Goal: Register for event/course

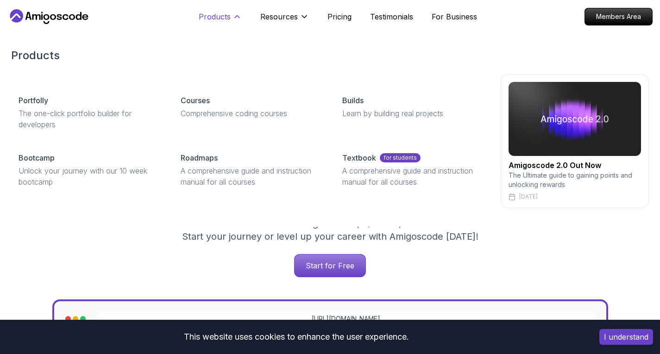
click at [208, 19] on p "Products" at bounding box center [215, 16] width 32 height 11
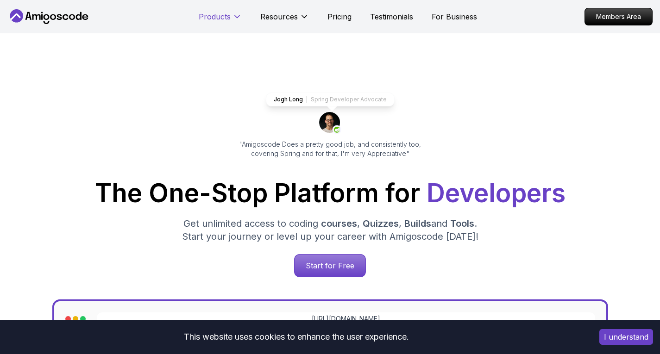
click at [223, 16] on p "Products" at bounding box center [215, 16] width 32 height 11
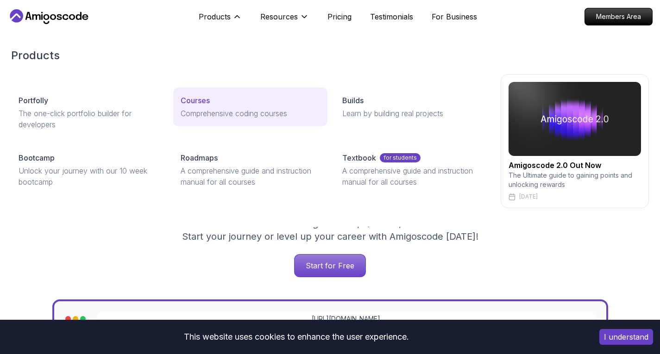
click at [217, 98] on div "Courses" at bounding box center [251, 100] width 140 height 11
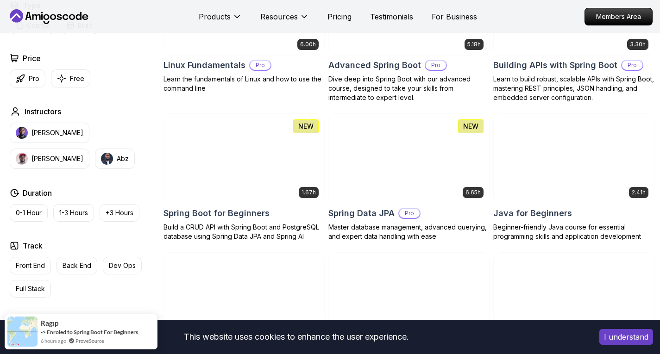
scroll to position [324, 0]
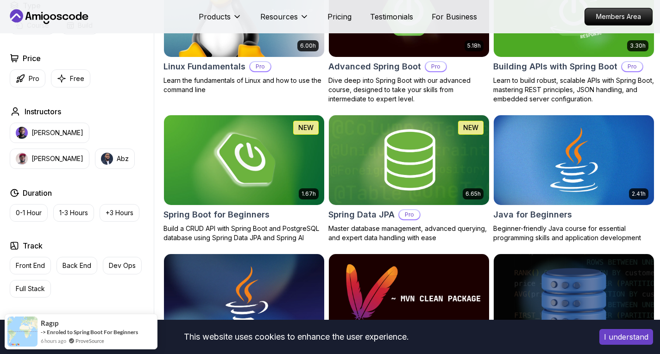
click at [254, 155] on img at bounding box center [244, 160] width 168 height 94
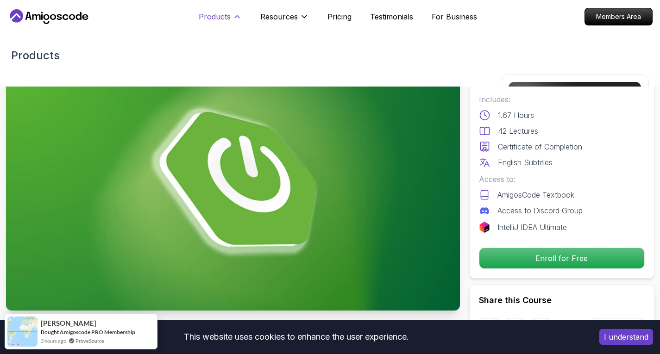
click at [221, 12] on p "Products" at bounding box center [215, 16] width 32 height 11
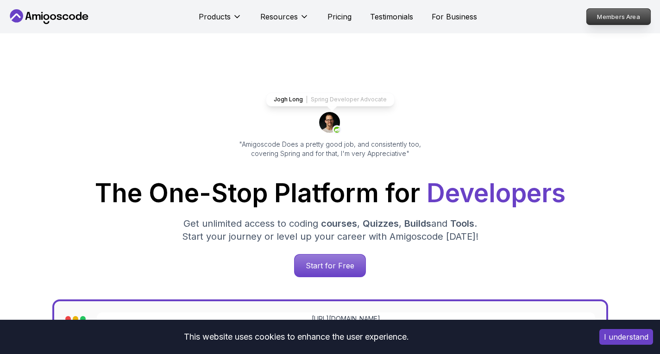
click at [627, 17] on p "Members Area" at bounding box center [619, 17] width 64 height 16
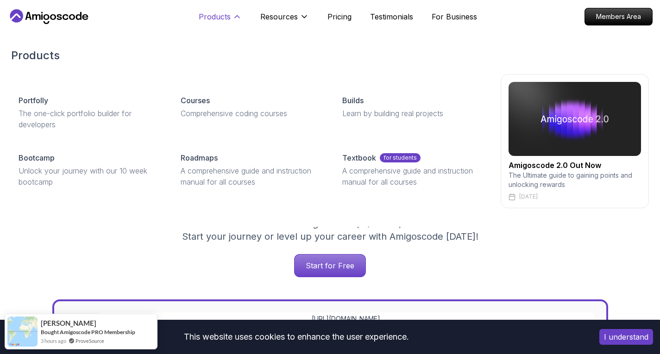
click at [223, 19] on p "Products" at bounding box center [215, 16] width 32 height 11
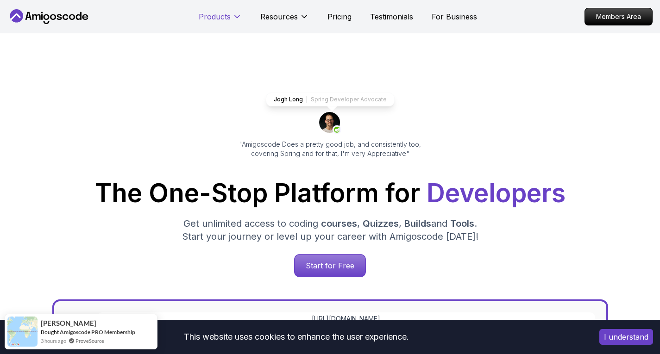
click at [223, 19] on p "Products" at bounding box center [215, 16] width 32 height 11
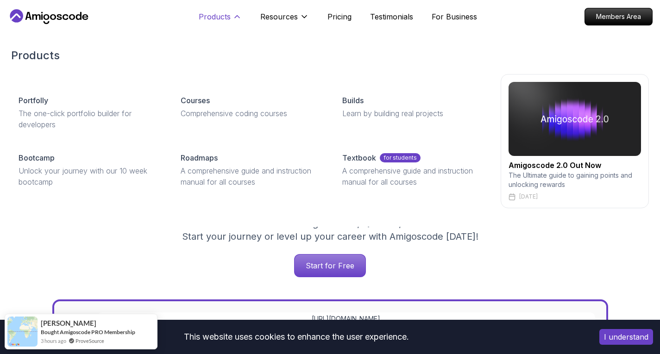
click at [224, 16] on p "Products" at bounding box center [215, 16] width 32 height 11
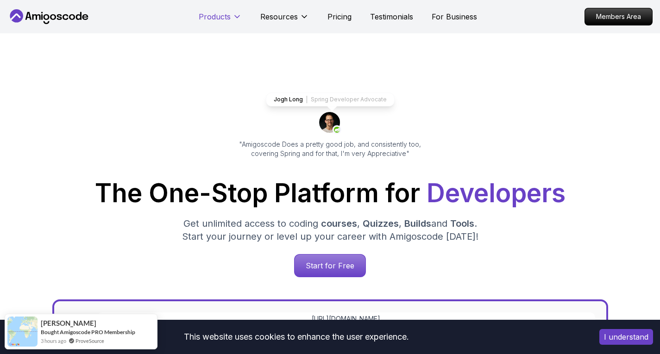
click at [224, 16] on p "Products" at bounding box center [215, 16] width 32 height 11
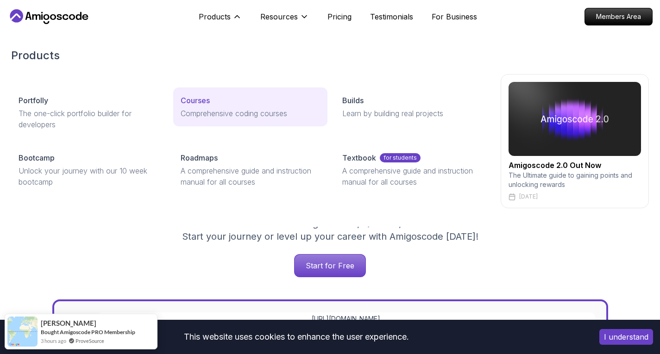
click at [191, 107] on link "Courses Comprehensive coding courses" at bounding box center [250, 107] width 155 height 39
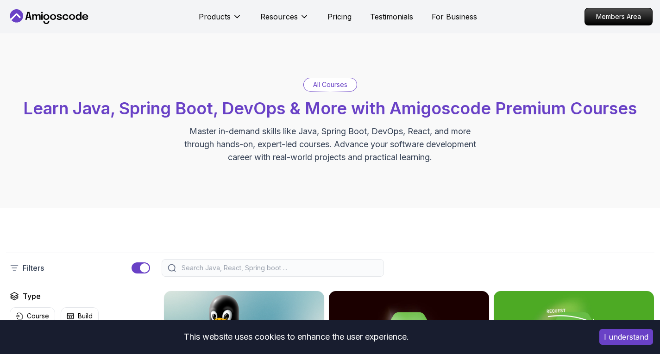
scroll to position [139, 0]
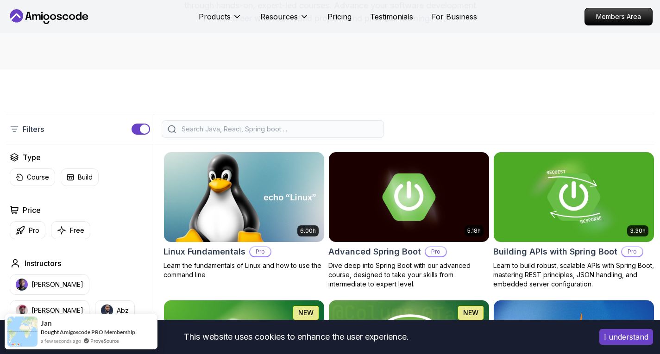
click at [270, 178] on img at bounding box center [244, 197] width 168 height 94
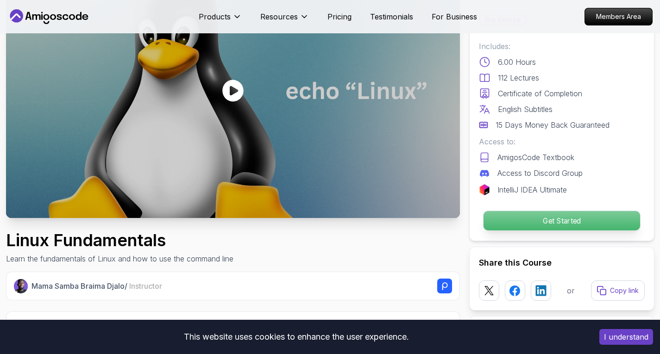
click at [576, 218] on p "Get Started" at bounding box center [561, 220] width 157 height 19
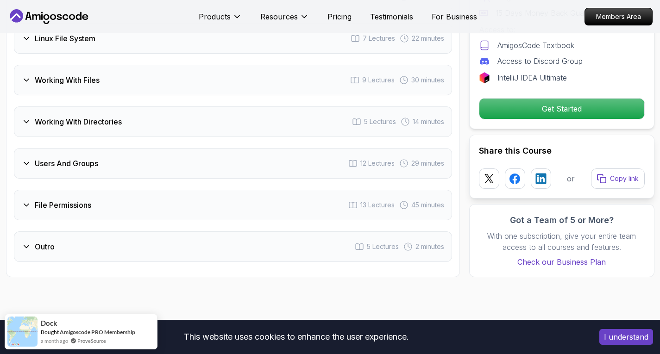
scroll to position [1571, 0]
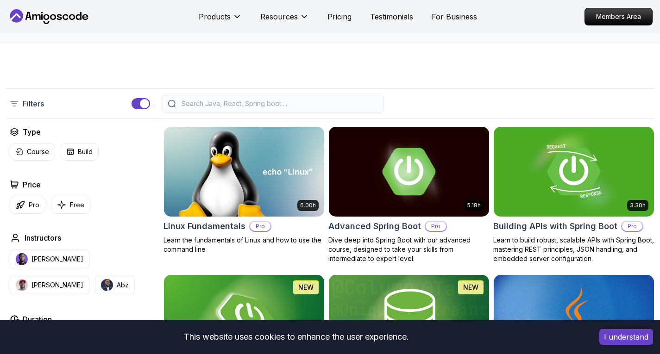
scroll to position [139, 0]
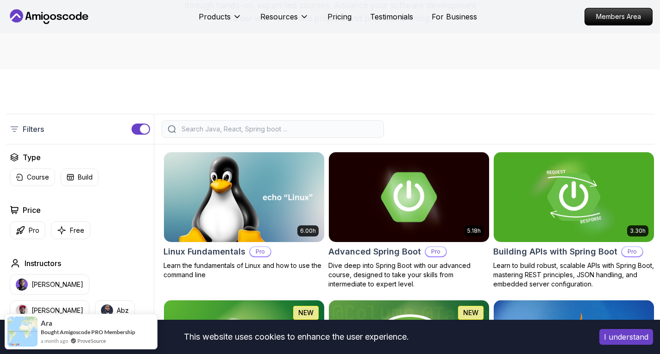
click at [409, 183] on img at bounding box center [409, 197] width 168 height 94
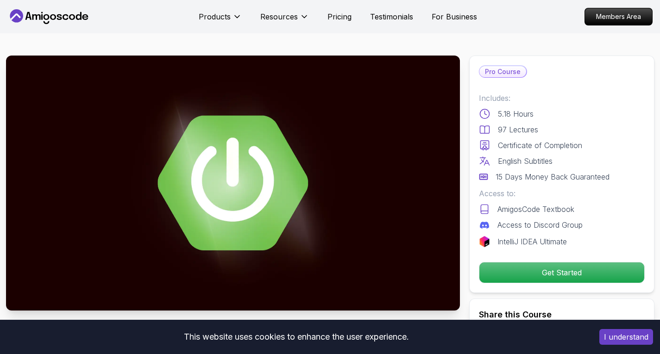
scroll to position [139, 0]
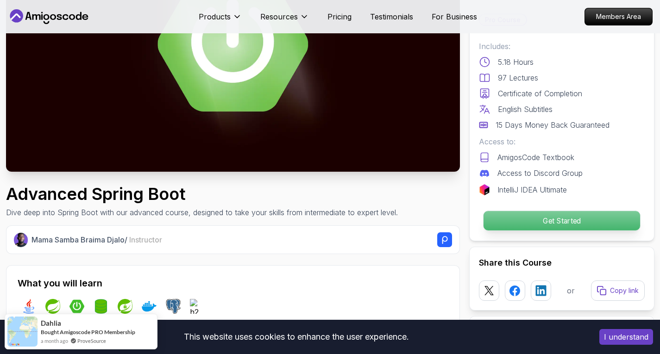
click at [541, 217] on p "Get Started" at bounding box center [561, 220] width 157 height 19
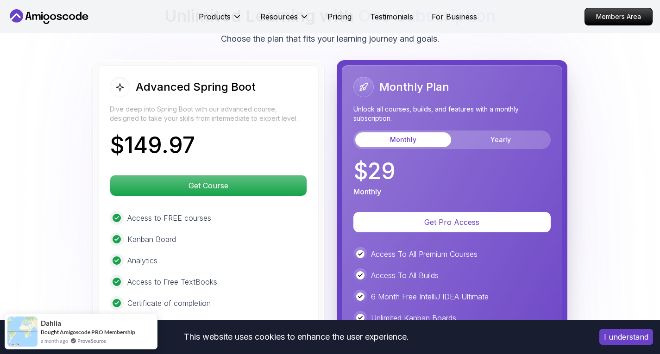
scroll to position [2047, 0]
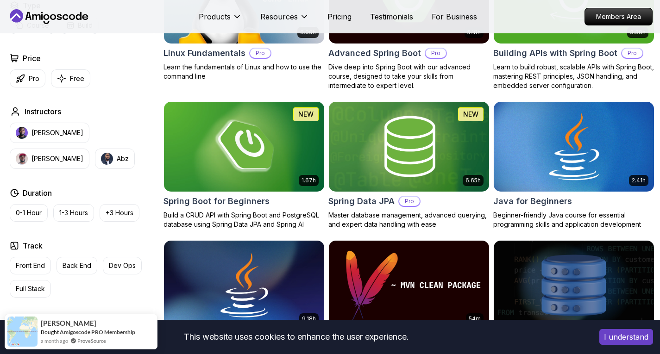
scroll to position [417, 0]
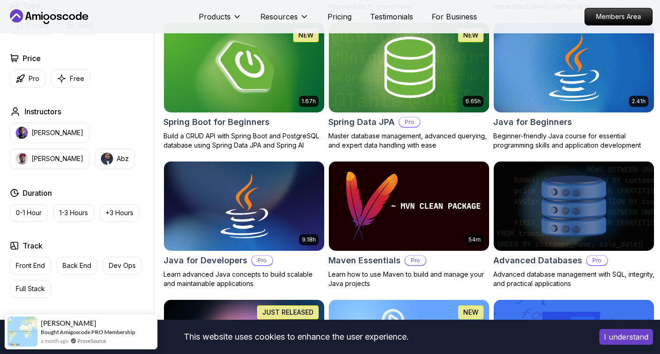
click at [568, 83] on img at bounding box center [573, 67] width 168 height 94
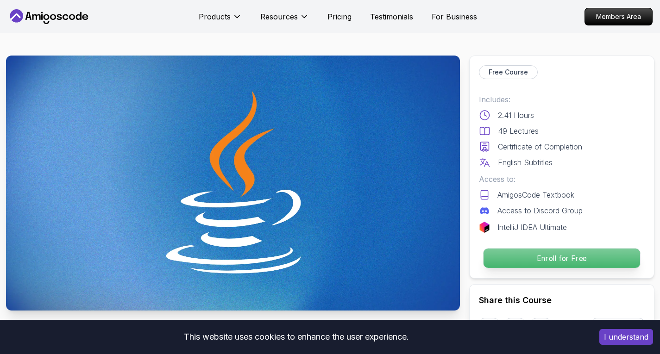
click at [574, 258] on p "Enroll for Free" at bounding box center [561, 258] width 157 height 19
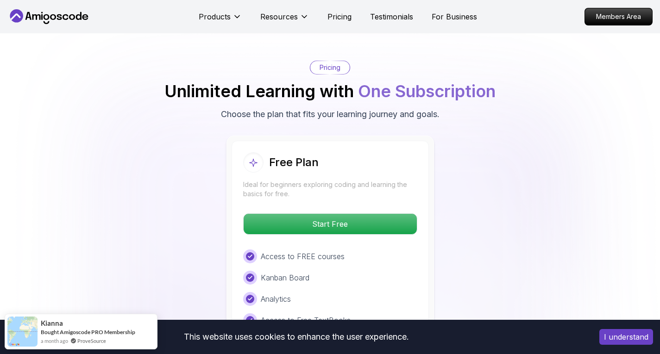
scroll to position [1827, 0]
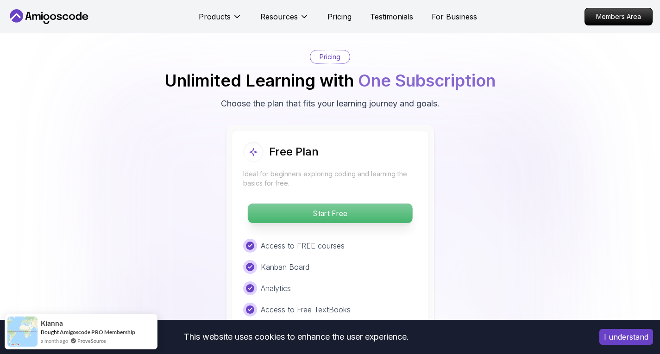
click at [350, 204] on p "Start Free" at bounding box center [330, 213] width 164 height 19
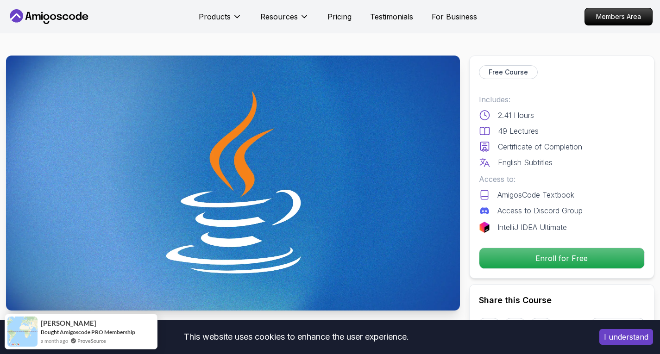
click at [63, 13] on icon at bounding box center [48, 16] width 83 height 15
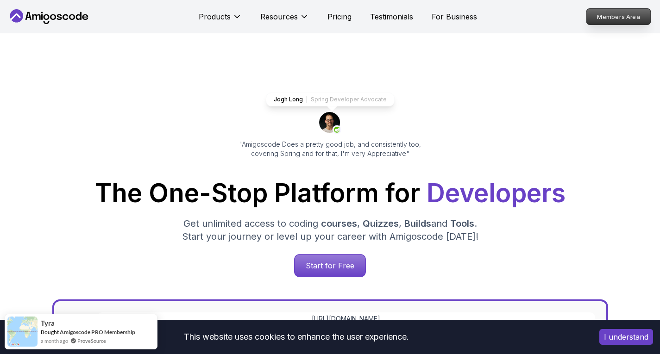
click at [617, 13] on p "Members Area" at bounding box center [619, 17] width 64 height 16
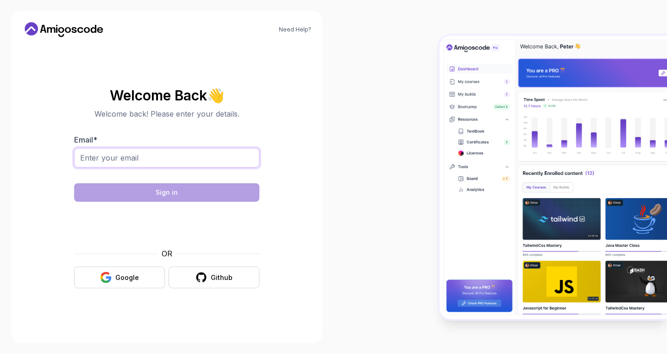
click at [180, 161] on input "Email *" at bounding box center [166, 157] width 185 height 19
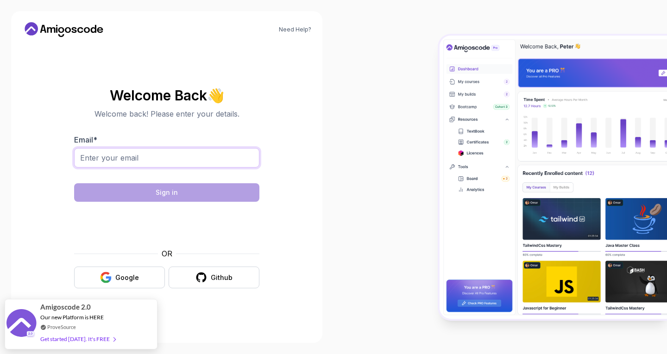
type input "s122174@gmail.com"
click at [129, 274] on div "Google" at bounding box center [127, 277] width 24 height 9
